Goal: Transaction & Acquisition: Purchase product/service

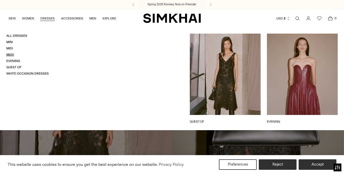
click at [12, 54] on link "Maxi" at bounding box center [10, 55] width 8 height 4
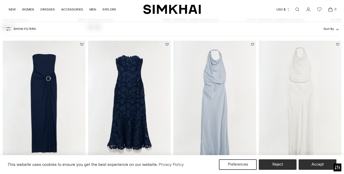
scroll to position [186, 0]
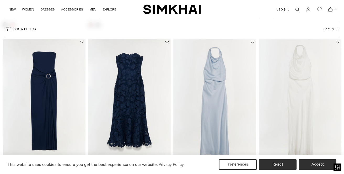
click at [125, 126] on img at bounding box center [129, 100] width 83 height 124
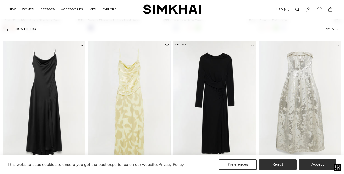
scroll to position [333, 0]
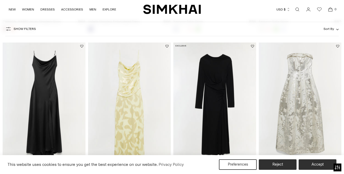
click at [47, 124] on img at bounding box center [44, 104] width 83 height 124
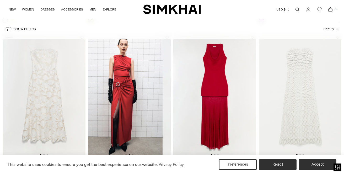
scroll to position [0, 91]
click at [64, 97] on img at bounding box center [44, 96] width 83 height 124
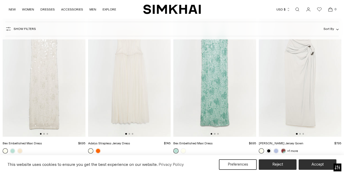
scroll to position [828, 0]
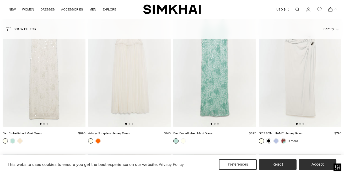
click at [216, 95] on img at bounding box center [214, 65] width 83 height 124
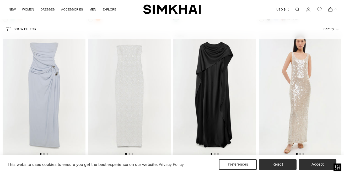
scroll to position [0, 2]
click at [214, 112] on img at bounding box center [214, 95] width 83 height 124
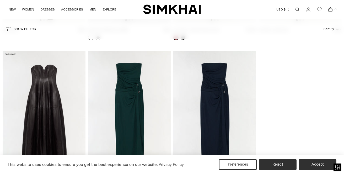
scroll to position [1233, 0]
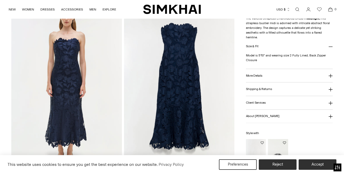
scroll to position [329, 0]
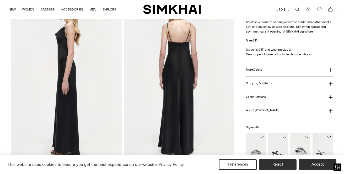
scroll to position [212, 0]
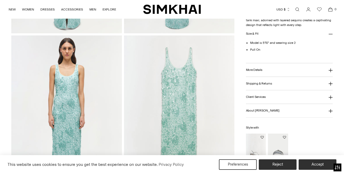
scroll to position [338, 0]
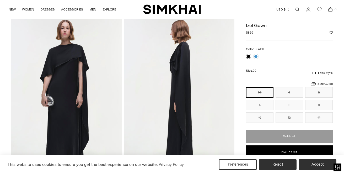
scroll to position [21, 0]
